Goal: Information Seeking & Learning: Learn about a topic

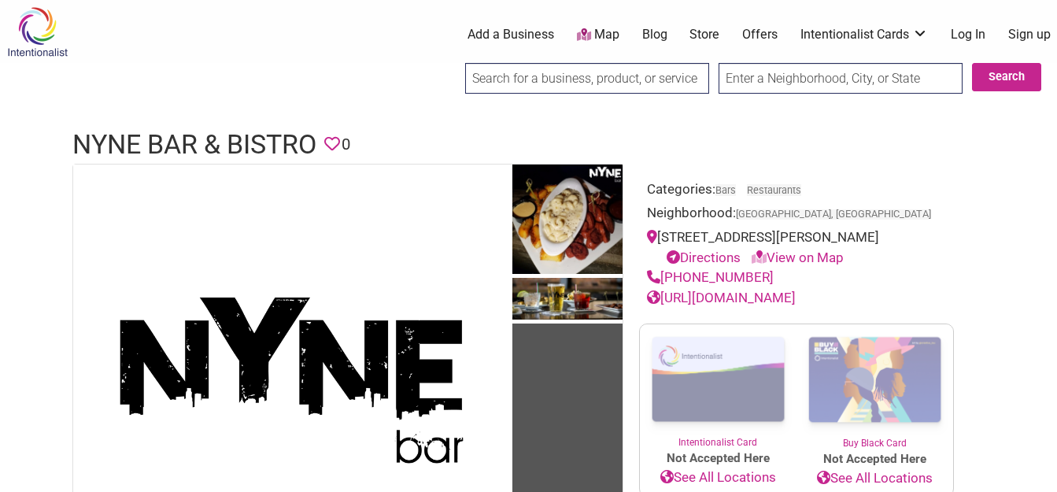
click at [761, 298] on link "[URL][DOMAIN_NAME]" at bounding box center [721, 298] width 149 height 16
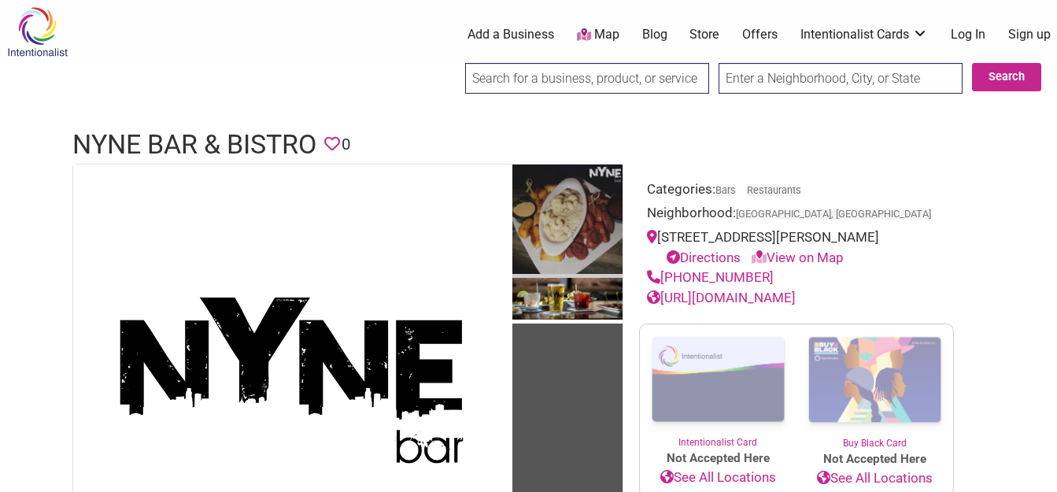
click at [564, 215] on img at bounding box center [568, 222] width 110 height 114
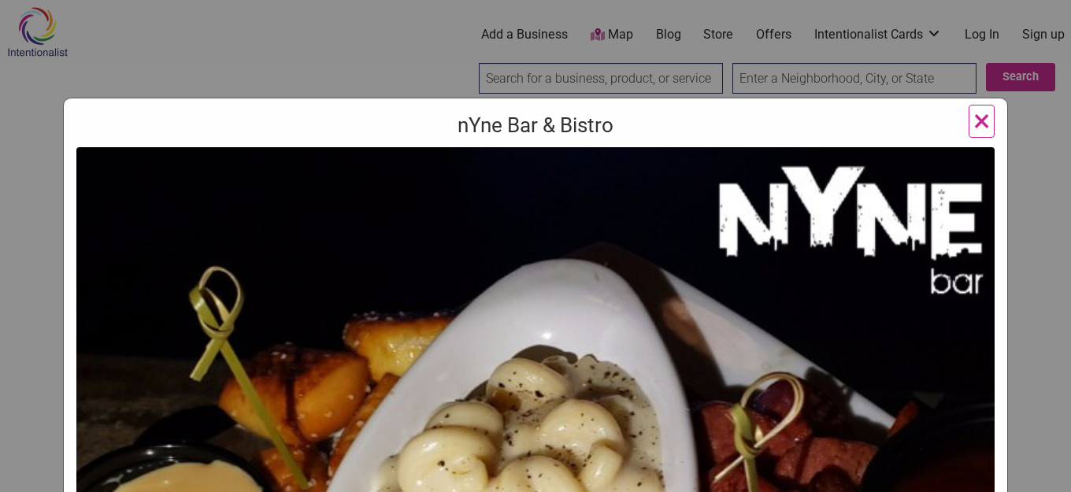
click at [973, 117] on span "×" at bounding box center [981, 120] width 17 height 37
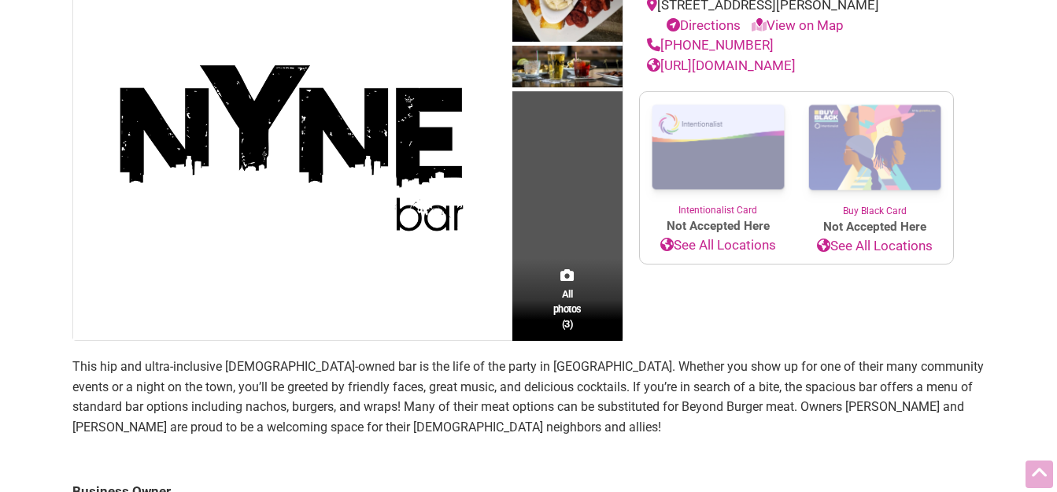
scroll to position [236, 0]
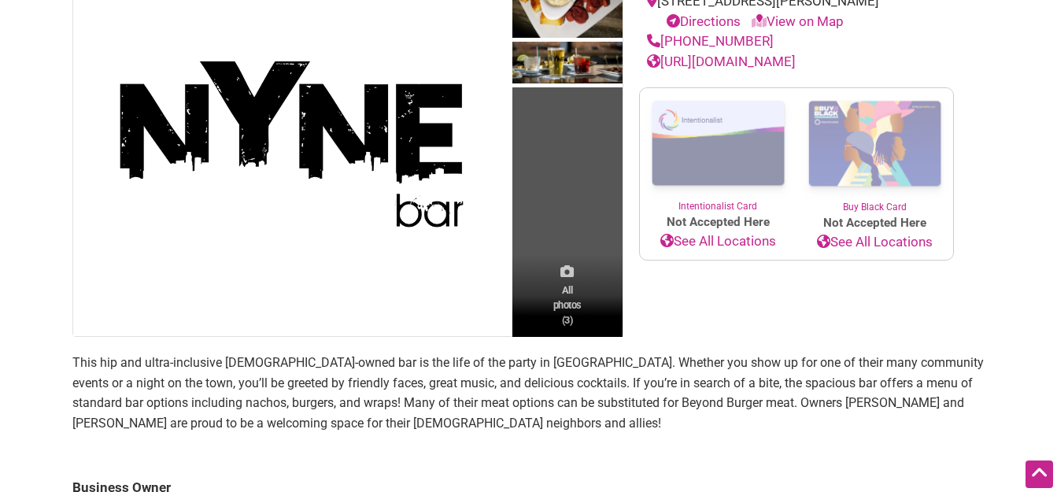
click at [565, 291] on span "All photos (3)" at bounding box center [568, 305] width 28 height 45
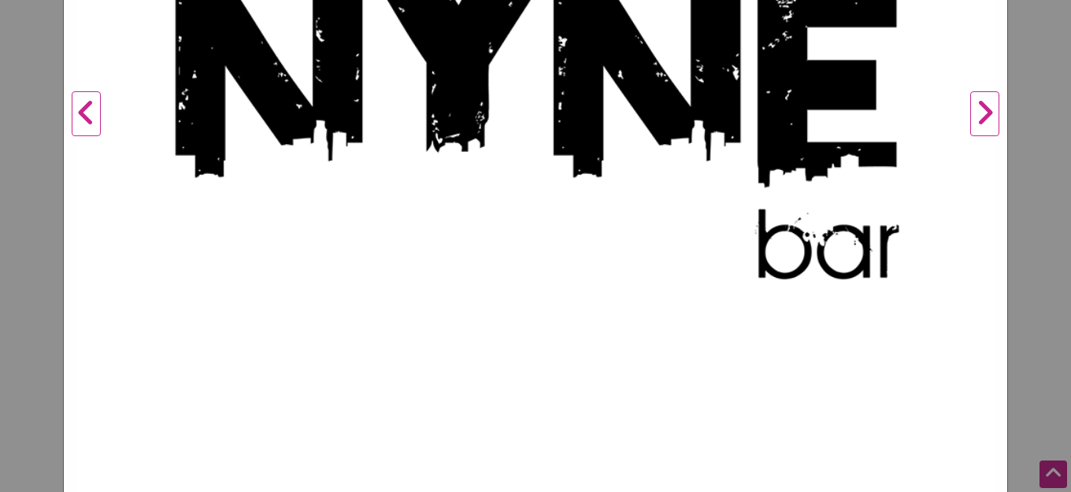
scroll to position [574, 0]
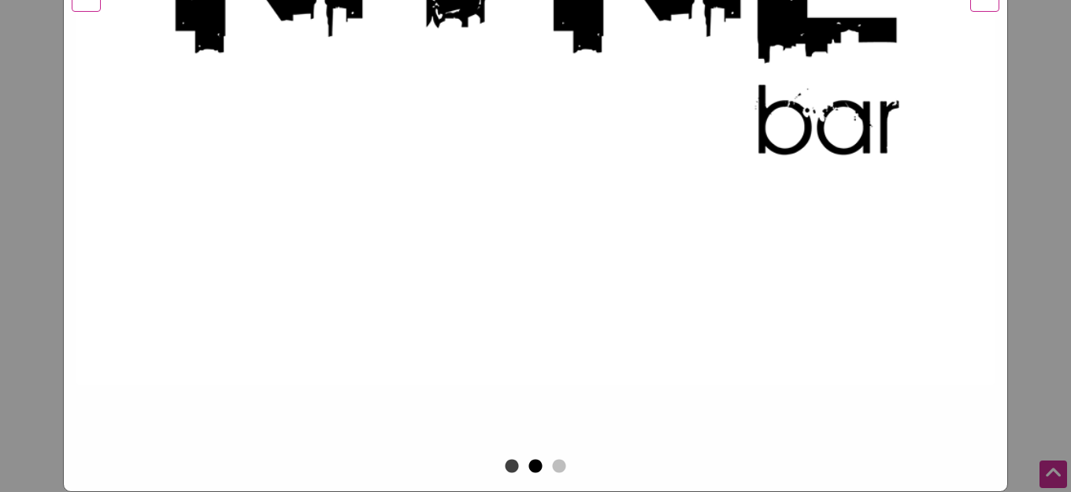
click at [531, 469] on button "2" at bounding box center [536, 467] width 16 height 16
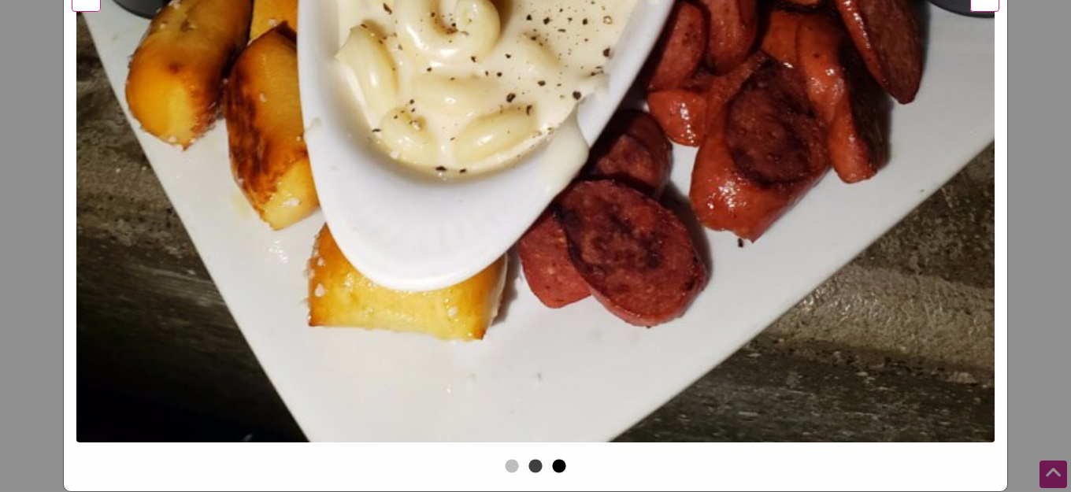
click at [556, 468] on button "3" at bounding box center [559, 467] width 16 height 16
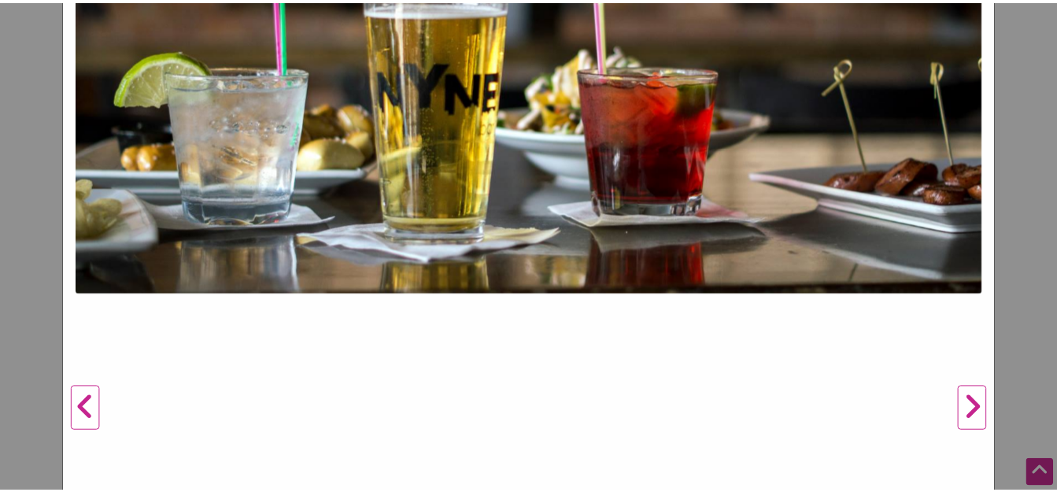
scroll to position [23, 0]
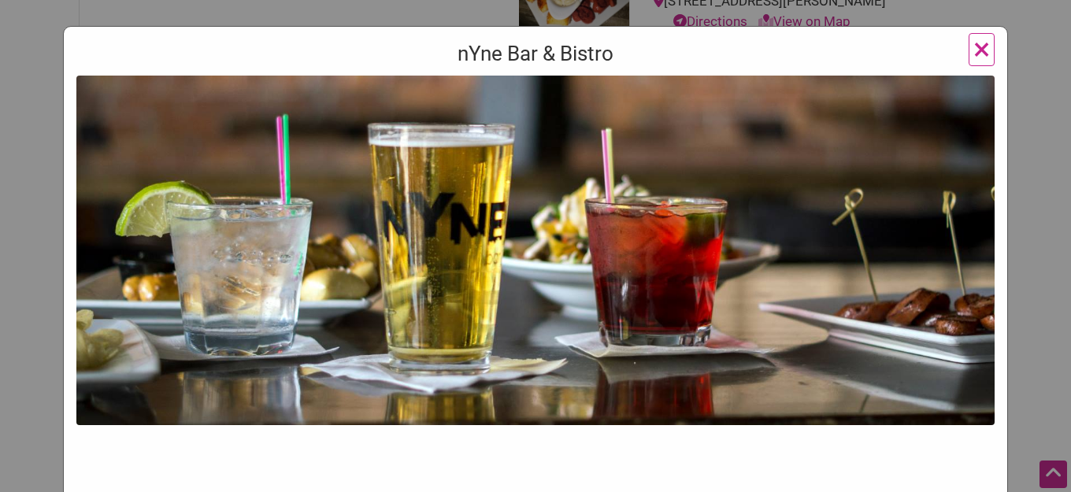
click at [973, 46] on span "×" at bounding box center [981, 49] width 17 height 37
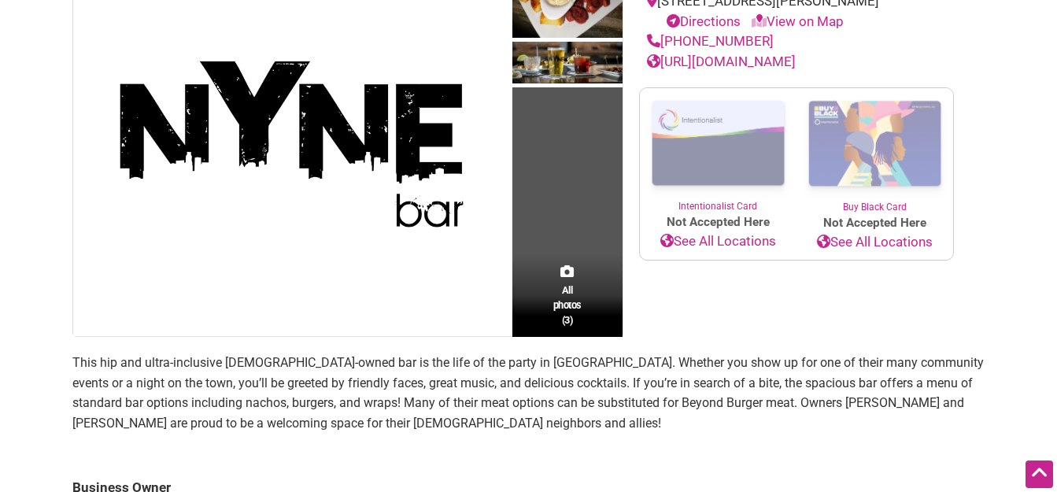
scroll to position [0, 0]
